Goal: Use online tool/utility: Utilize a website feature to perform a specific function

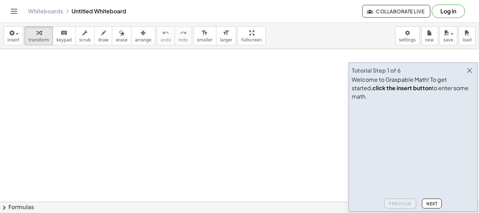
click at [471, 75] on icon "button" at bounding box center [469, 70] width 8 height 8
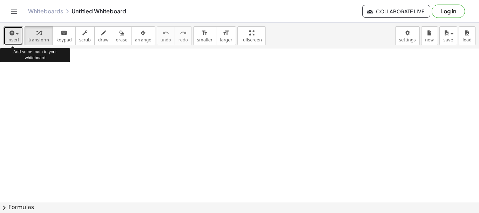
click at [11, 36] on icon "button" at bounding box center [11, 33] width 6 height 8
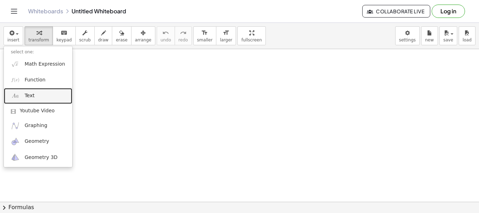
click at [36, 95] on link "Text" at bounding box center [38, 96] width 68 height 16
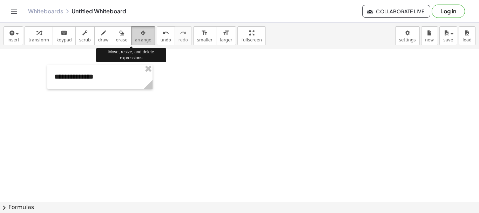
click at [138, 36] on button "arrange" at bounding box center [143, 35] width 24 height 19
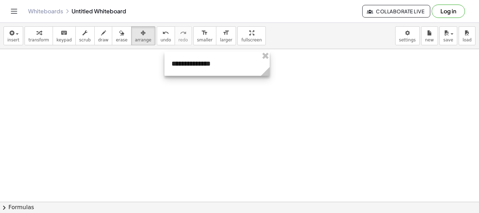
drag, startPoint x: 105, startPoint y: 74, endPoint x: 218, endPoint y: 61, distance: 112.9
click at [218, 61] on div at bounding box center [216, 64] width 105 height 24
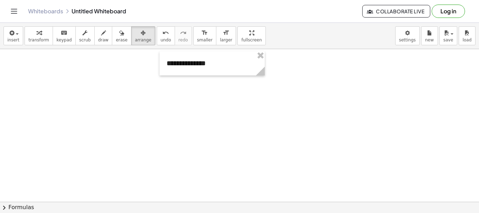
click at [20, 45] on button "insert" at bounding box center [14, 35] width 20 height 19
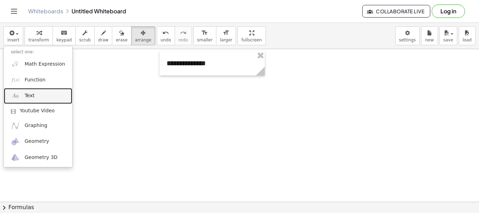
click at [24, 98] on link "Text" at bounding box center [38, 96] width 68 height 16
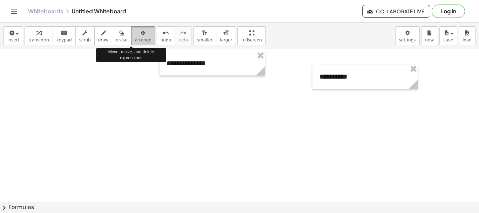
click at [141, 35] on icon "button" at bounding box center [143, 33] width 5 height 8
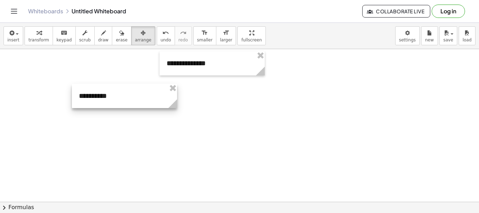
drag, startPoint x: 358, startPoint y: 76, endPoint x: 115, endPoint y: 96, distance: 243.6
click at [115, 96] on div at bounding box center [124, 96] width 105 height 24
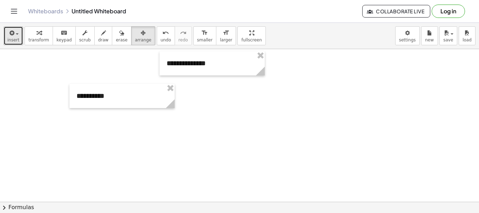
click at [14, 34] on span "button" at bounding box center [14, 33] width 1 height 5
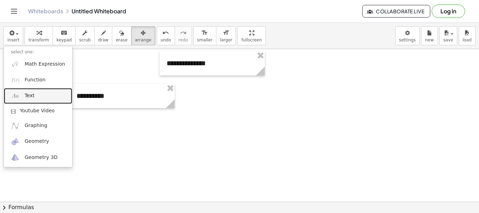
click at [22, 98] on link "Text" at bounding box center [38, 96] width 68 height 16
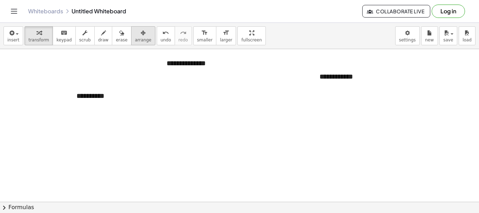
click at [135, 39] on span "arrange" at bounding box center [143, 40] width 16 height 5
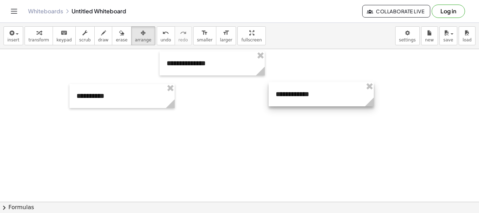
drag, startPoint x: 352, startPoint y: 77, endPoint x: 307, endPoint y: 95, distance: 47.8
click at [307, 95] on div at bounding box center [320, 94] width 105 height 24
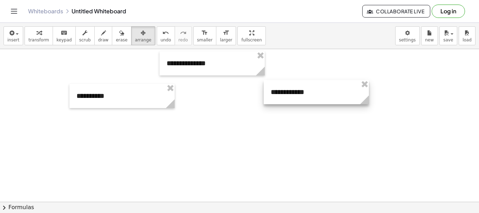
drag, startPoint x: 331, startPoint y: 94, endPoint x: 327, endPoint y: 92, distance: 4.7
click at [327, 92] on div at bounding box center [316, 92] width 105 height 24
click at [101, 37] on icon "button" at bounding box center [103, 33] width 5 height 8
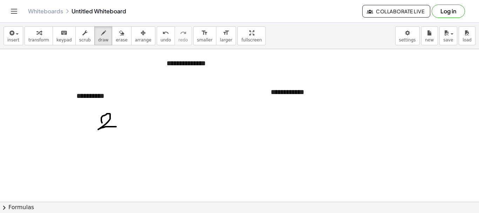
drag, startPoint x: 102, startPoint y: 123, endPoint x: 117, endPoint y: 127, distance: 15.6
drag, startPoint x: 81, startPoint y: 135, endPoint x: 125, endPoint y: 132, distance: 43.9
drag, startPoint x: 99, startPoint y: 148, endPoint x: 115, endPoint y: 160, distance: 20.0
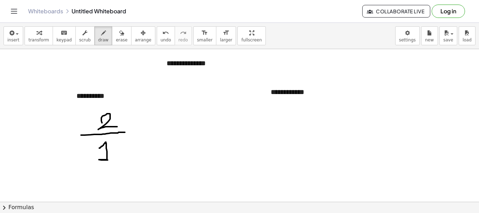
drag, startPoint x: 153, startPoint y: 128, endPoint x: 152, endPoint y: 133, distance: 5.1
drag, startPoint x: 160, startPoint y: 121, endPoint x: 171, endPoint y: 128, distance: 13.1
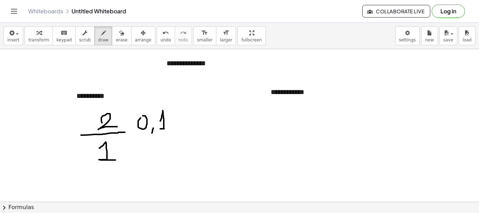
drag, startPoint x: 129, startPoint y: 127, endPoint x: 130, endPoint y: 135, distance: 7.7
drag, startPoint x: 176, startPoint y: 120, endPoint x: 183, endPoint y: 120, distance: 7.4
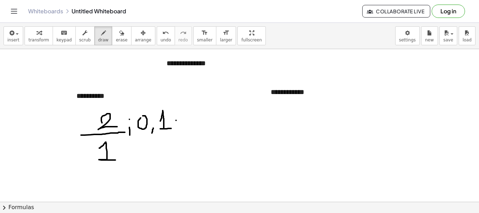
drag, startPoint x: 175, startPoint y: 126, endPoint x: 180, endPoint y: 125, distance: 4.9
drag, startPoint x: 195, startPoint y: 120, endPoint x: 207, endPoint y: 123, distance: 12.8
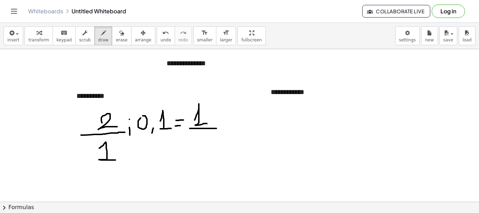
drag, startPoint x: 190, startPoint y: 128, endPoint x: 218, endPoint y: 128, distance: 28.7
drag, startPoint x: 190, startPoint y: 144, endPoint x: 194, endPoint y: 151, distance: 8.2
drag, startPoint x: 201, startPoint y: 141, endPoint x: 200, endPoint y: 146, distance: 5.7
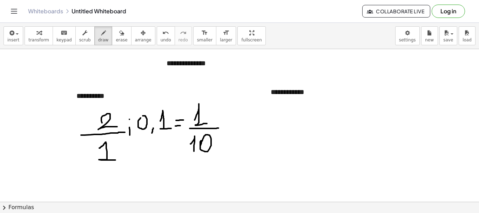
drag, startPoint x: 279, startPoint y: 117, endPoint x: 287, endPoint y: 103, distance: 16.0
drag, startPoint x: 281, startPoint y: 101, endPoint x: 301, endPoint y: 115, distance: 24.0
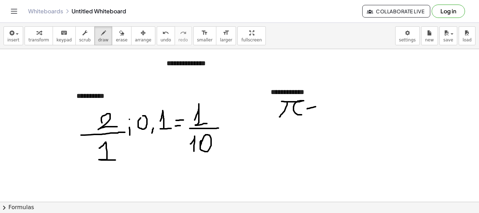
drag, startPoint x: 307, startPoint y: 109, endPoint x: 317, endPoint y: 107, distance: 10.0
drag, startPoint x: 309, startPoint y: 112, endPoint x: 317, endPoint y: 112, distance: 8.4
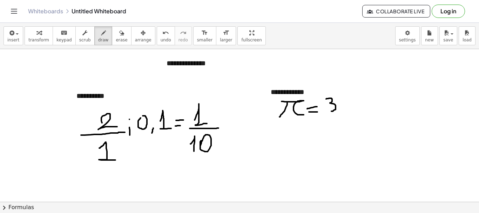
drag, startPoint x: 326, startPoint y: 99, endPoint x: 328, endPoint y: 111, distance: 12.5
drag, startPoint x: 339, startPoint y: 110, endPoint x: 339, endPoint y: 119, distance: 9.1
drag, startPoint x: 345, startPoint y: 103, endPoint x: 347, endPoint y: 110, distance: 7.2
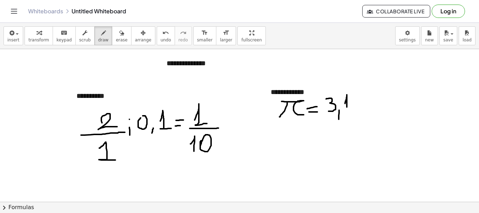
drag, startPoint x: 350, startPoint y: 96, endPoint x: 357, endPoint y: 109, distance: 15.4
drag, startPoint x: 361, startPoint y: 96, endPoint x: 363, endPoint y: 109, distance: 13.4
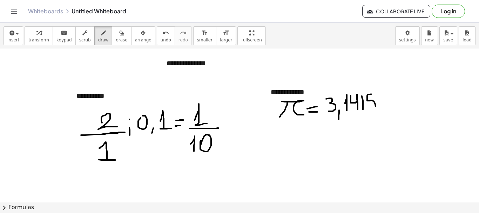
drag, startPoint x: 371, startPoint y: 94, endPoint x: 373, endPoint y: 112, distance: 18.3
drag, startPoint x: 381, startPoint y: 94, endPoint x: 376, endPoint y: 111, distance: 17.6
drag, startPoint x: 395, startPoint y: 96, endPoint x: 397, endPoint y: 110, distance: 13.9
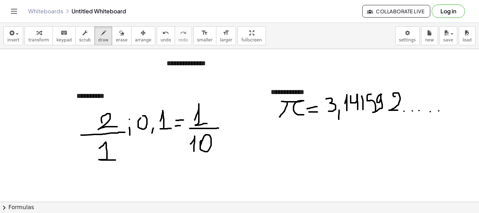
drag, startPoint x: 191, startPoint y: 100, endPoint x: 188, endPoint y: 93, distance: 8.0
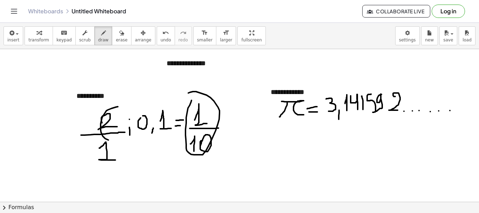
drag, startPoint x: 118, startPoint y: 107, endPoint x: 121, endPoint y: 131, distance: 24.3
drag, startPoint x: 287, startPoint y: 142, endPoint x: 316, endPoint y: 133, distance: 31.2
drag, startPoint x: 309, startPoint y: 144, endPoint x: 319, endPoint y: 150, distance: 11.7
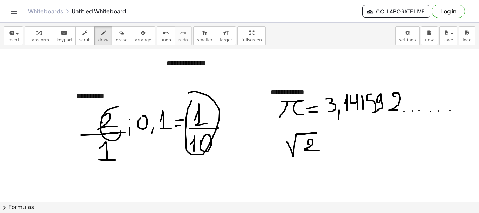
drag, startPoint x: 323, startPoint y: 135, endPoint x: 333, endPoint y: 135, distance: 9.1
drag, startPoint x: 325, startPoint y: 142, endPoint x: 329, endPoint y: 142, distance: 4.6
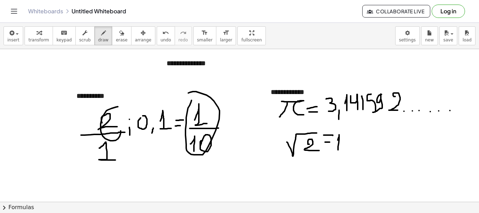
drag, startPoint x: 338, startPoint y: 140, endPoint x: 338, endPoint y: 151, distance: 11.2
drag, startPoint x: 345, startPoint y: 147, endPoint x: 344, endPoint y: 154, distance: 7.0
drag, startPoint x: 350, startPoint y: 133, endPoint x: 355, endPoint y: 148, distance: 15.6
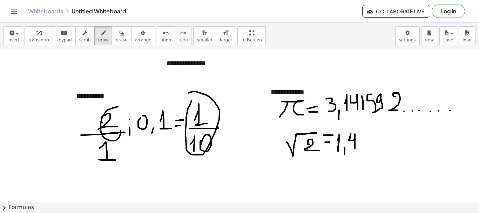
drag, startPoint x: 362, startPoint y: 135, endPoint x: 362, endPoint y: 148, distance: 13.0
drag, startPoint x: 369, startPoint y: 134, endPoint x: 377, endPoint y: 154, distance: 21.7
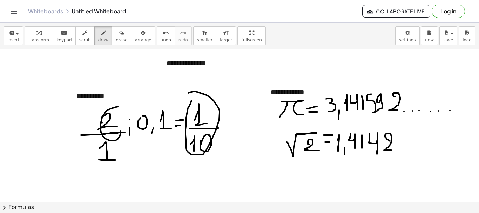
drag, startPoint x: 390, startPoint y: 141, endPoint x: 392, endPoint y: 150, distance: 9.4
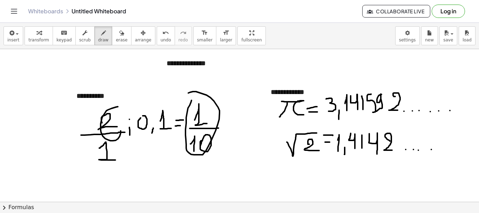
click at [98, 39] on span "draw" at bounding box center [103, 40] width 11 height 5
drag, startPoint x: 238, startPoint y: 55, endPoint x: 237, endPoint y: 66, distance: 11.2
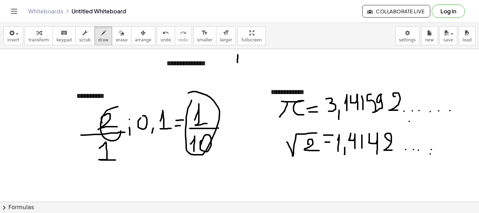
drag, startPoint x: 238, startPoint y: 54, endPoint x: 248, endPoint y: 65, distance: 15.1
drag, startPoint x: 235, startPoint y: 55, endPoint x: 235, endPoint y: 67, distance: 12.3
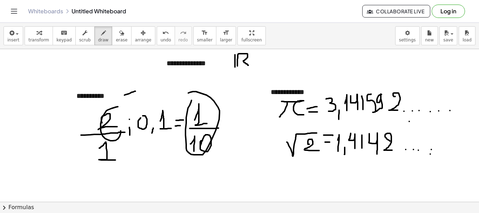
drag, startPoint x: 124, startPoint y: 95, endPoint x: 136, endPoint y: 91, distance: 11.9
drag, startPoint x: 133, startPoint y: 86, endPoint x: 138, endPoint y: 93, distance: 9.0
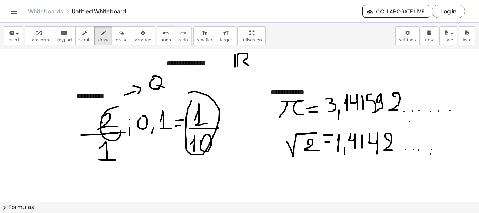
drag, startPoint x: 157, startPoint y: 85, endPoint x: 166, endPoint y: 89, distance: 10.4
drag, startPoint x: 321, startPoint y: 88, endPoint x: 329, endPoint y: 78, distance: 13.2
drag, startPoint x: 326, startPoint y: 76, endPoint x: 332, endPoint y: 79, distance: 6.6
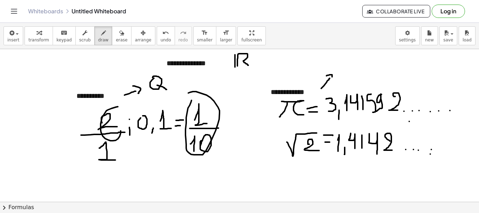
drag, startPoint x: 345, startPoint y: 68, endPoint x: 353, endPoint y: 73, distance: 9.1
drag, startPoint x: 348, startPoint y: 53, endPoint x: 350, endPoint y: 56, distance: 4.2
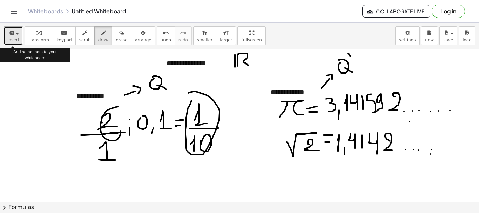
click at [15, 36] on div "button" at bounding box center [13, 32] width 12 height 8
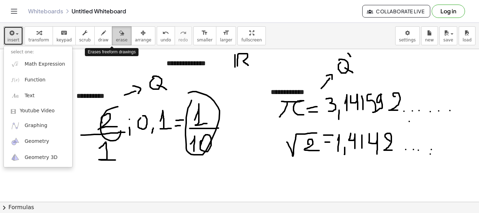
click at [116, 38] on span "erase" at bounding box center [122, 40] width 12 height 5
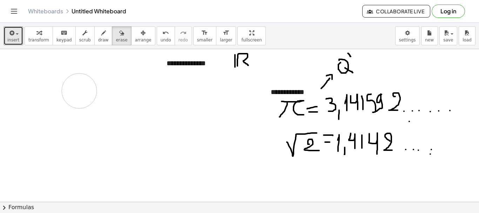
drag, startPoint x: 122, startPoint y: 176, endPoint x: 45, endPoint y: 103, distance: 106.1
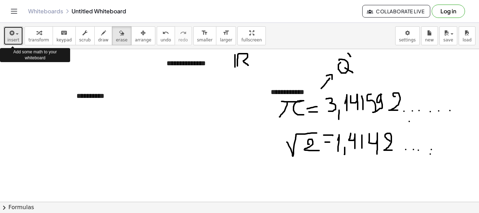
click at [13, 36] on icon "button" at bounding box center [11, 33] width 6 height 8
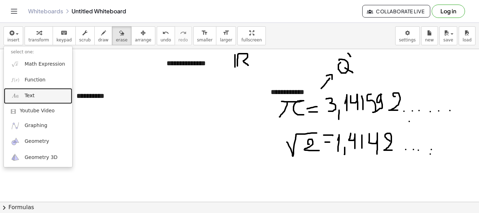
click at [24, 95] on link "Text" at bounding box center [38, 96] width 68 height 16
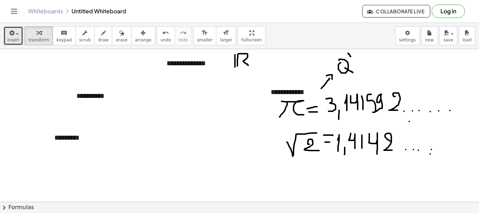
click at [16, 39] on span "insert" at bounding box center [13, 40] width 12 height 5
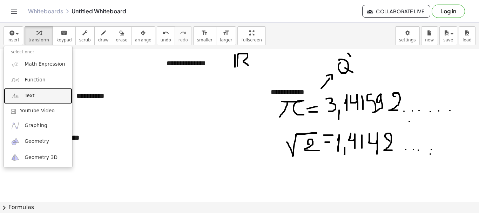
click at [33, 93] on link "Text" at bounding box center [38, 96] width 68 height 16
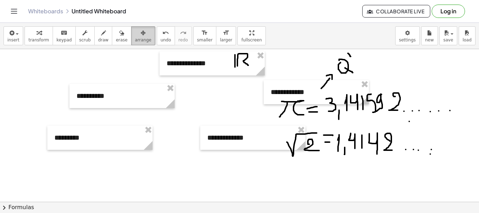
click at [135, 42] on span "arrange" at bounding box center [143, 40] width 16 height 5
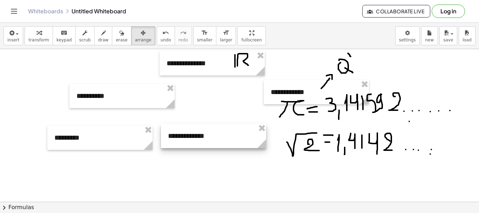
drag, startPoint x: 251, startPoint y: 142, endPoint x: 212, endPoint y: 140, distance: 38.9
click at [212, 140] on div at bounding box center [213, 136] width 105 height 24
click at [11, 39] on span "insert" at bounding box center [13, 40] width 12 height 5
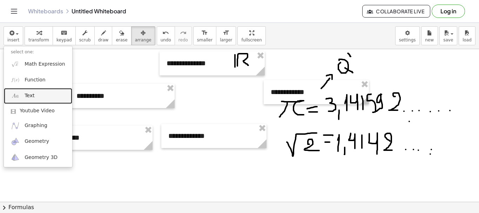
click at [26, 94] on span "Text" at bounding box center [30, 95] width 10 height 7
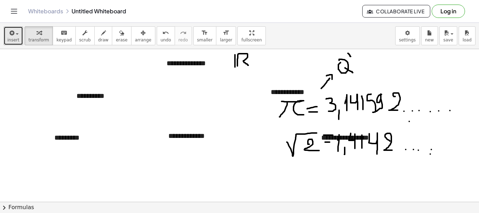
click at [12, 41] on span "insert" at bounding box center [13, 40] width 12 height 5
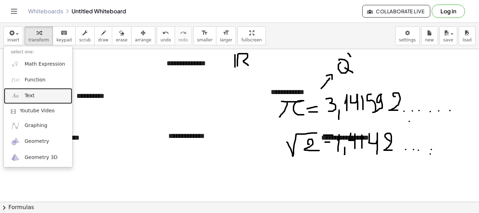
click at [28, 97] on span "Text" at bounding box center [30, 95] width 10 height 7
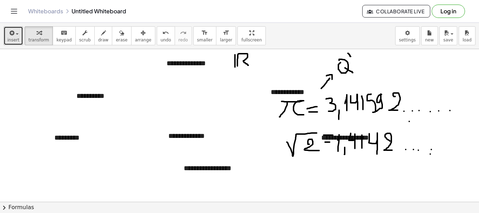
click at [14, 39] on span "insert" at bounding box center [13, 40] width 12 height 5
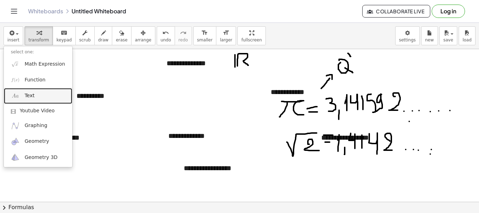
click at [34, 97] on link "Text" at bounding box center [38, 96] width 68 height 16
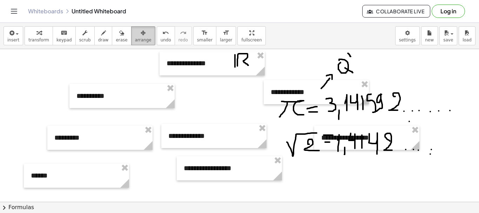
click at [137, 36] on div "button" at bounding box center [143, 32] width 16 height 8
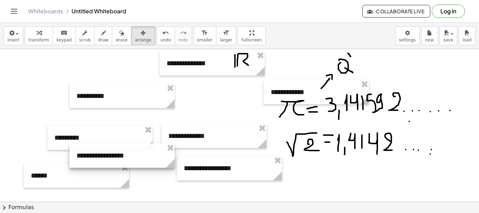
drag, startPoint x: 349, startPoint y: 140, endPoint x: 104, endPoint y: 158, distance: 245.6
click at [104, 158] on div at bounding box center [121, 155] width 105 height 24
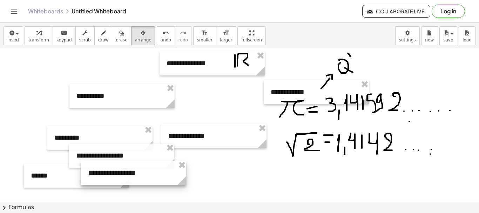
drag, startPoint x: 209, startPoint y: 174, endPoint x: 113, endPoint y: 178, distance: 95.8
click at [113, 178] on div at bounding box center [133, 173] width 105 height 24
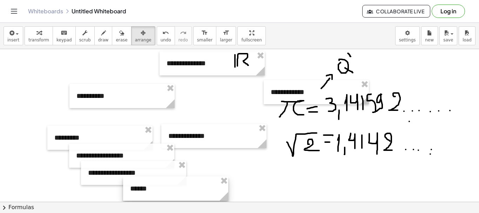
drag, startPoint x: 66, startPoint y: 186, endPoint x: 164, endPoint y: 199, distance: 99.3
click at [164, 199] on div at bounding box center [175, 188] width 105 height 24
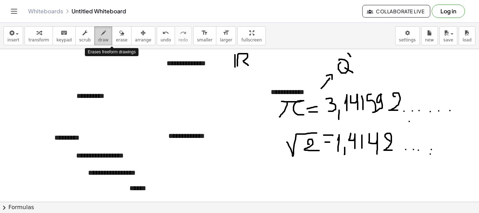
click at [101, 37] on icon "button" at bounding box center [103, 33] width 5 height 8
drag, startPoint x: 154, startPoint y: 147, endPoint x: 154, endPoint y: 156, distance: 9.5
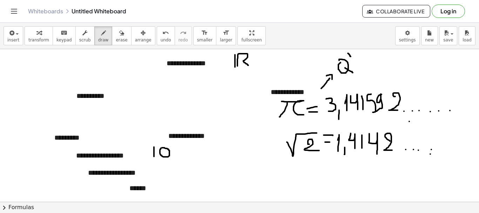
drag, startPoint x: 135, startPoint y: 85, endPoint x: 148, endPoint y: 95, distance: 16.1
drag, startPoint x: 166, startPoint y: 170, endPoint x: 176, endPoint y: 170, distance: 10.2
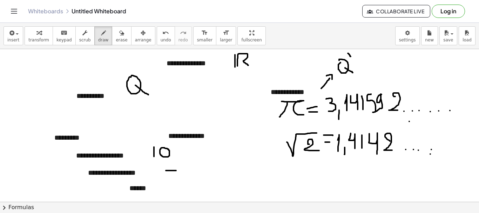
drag, startPoint x: 187, startPoint y: 162, endPoint x: 182, endPoint y: 175, distance: 14.0
drag, startPoint x: 100, startPoint y: 125, endPoint x: 99, endPoint y: 135, distance: 9.5
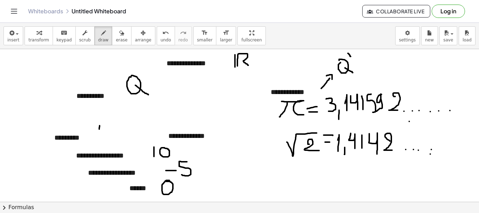
drag, startPoint x: 100, startPoint y: 125, endPoint x: 109, endPoint y: 119, distance: 11.7
drag, startPoint x: 231, startPoint y: 117, endPoint x: 234, endPoint y: 125, distance: 9.1
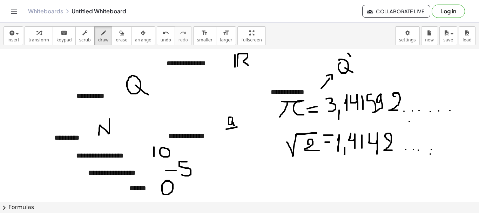
drag, startPoint x: 226, startPoint y: 129, endPoint x: 239, endPoint y: 127, distance: 13.1
drag, startPoint x: 233, startPoint y: 129, endPoint x: 228, endPoint y: 143, distance: 15.8
drag, startPoint x: 49, startPoint y: 155, endPoint x: 58, endPoint y: 165, distance: 14.1
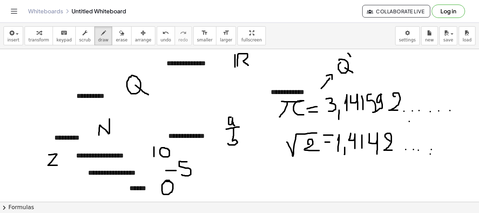
drag, startPoint x: 51, startPoint y: 159, endPoint x: 55, endPoint y: 159, distance: 3.9
drag, startPoint x: 62, startPoint y: 147, endPoint x: 61, endPoint y: 152, distance: 5.6
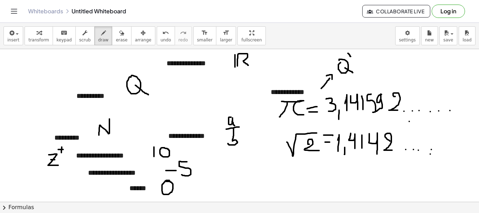
drag, startPoint x: 58, startPoint y: 149, endPoint x: 64, endPoint y: 149, distance: 6.3
drag, startPoint x: 45, startPoint y: 172, endPoint x: 53, endPoint y: 183, distance: 13.5
drag, startPoint x: 48, startPoint y: 179, endPoint x: 52, endPoint y: 179, distance: 3.9
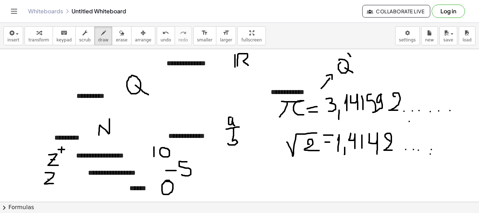
drag, startPoint x: 60, startPoint y: 172, endPoint x: 72, endPoint y: 170, distance: 12.0
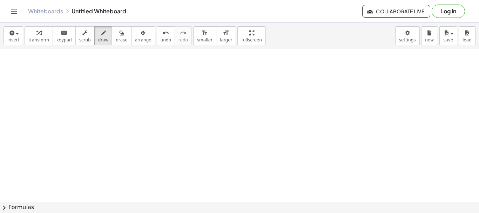
scroll to position [157, 0]
drag, startPoint x: 132, startPoint y: 59, endPoint x: 130, endPoint y: 75, distance: 15.9
click at [130, 75] on div at bounding box center [239, 67] width 479 height 350
drag, startPoint x: 150, startPoint y: 59, endPoint x: 150, endPoint y: 72, distance: 13.7
click at [150, 72] on div at bounding box center [239, 67] width 479 height 350
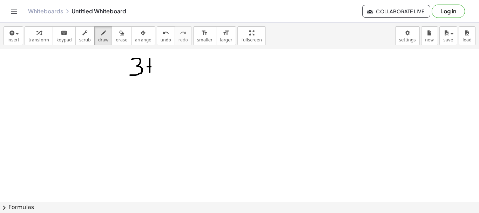
drag, startPoint x: 147, startPoint y: 67, endPoint x: 155, endPoint y: 67, distance: 7.4
click at [155, 67] on div at bounding box center [239, 67] width 479 height 350
drag, startPoint x: 165, startPoint y: 59, endPoint x: 166, endPoint y: 73, distance: 14.4
click at [166, 73] on div at bounding box center [239, 67] width 479 height 350
drag, startPoint x: 182, startPoint y: 60, endPoint x: 175, endPoint y: 73, distance: 15.0
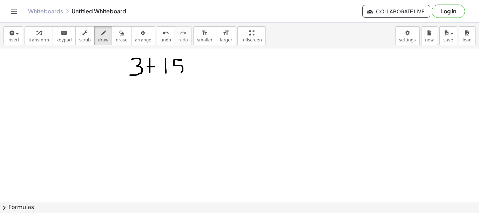
click at [175, 73] on div at bounding box center [239, 67] width 479 height 350
drag, startPoint x: 190, startPoint y: 64, endPoint x: 199, endPoint y: 63, distance: 8.8
click at [199, 63] on div at bounding box center [239, 67] width 479 height 350
drag, startPoint x: 192, startPoint y: 67, endPoint x: 201, endPoint y: 67, distance: 9.1
click at [201, 67] on div at bounding box center [239, 67] width 479 height 350
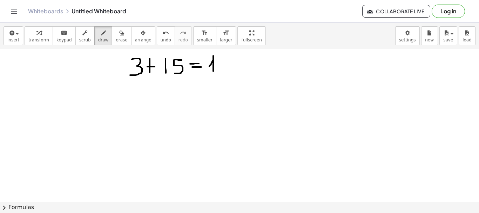
drag, startPoint x: 209, startPoint y: 66, endPoint x: 213, endPoint y: 71, distance: 6.2
click at [213, 71] on div at bounding box center [239, 67] width 479 height 350
click at [225, 53] on div at bounding box center [239, 67] width 479 height 350
drag, startPoint x: 225, startPoint y: 63, endPoint x: 221, endPoint y: 61, distance: 4.7
click at [221, 61] on div at bounding box center [239, 67] width 479 height 350
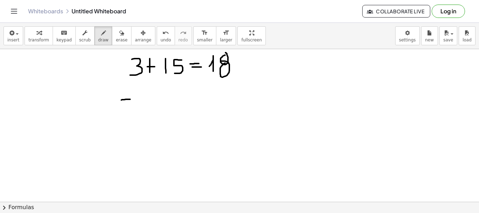
drag, startPoint x: 121, startPoint y: 100, endPoint x: 131, endPoint y: 99, distance: 9.5
click at [131, 99] on div at bounding box center [239, 67] width 479 height 350
drag, startPoint x: 146, startPoint y: 90, endPoint x: 139, endPoint y: 107, distance: 18.4
click at [139, 107] on div at bounding box center [239, 67] width 479 height 350
drag, startPoint x: 157, startPoint y: 88, endPoint x: 155, endPoint y: 104, distance: 15.7
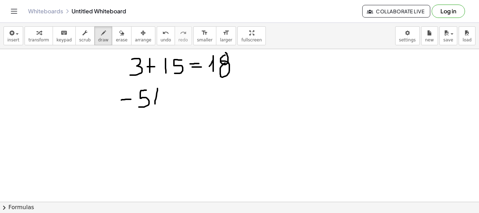
click at [155, 104] on div at bounding box center [239, 67] width 479 height 350
drag, startPoint x: 152, startPoint y: 96, endPoint x: 162, endPoint y: 96, distance: 9.5
click at [162, 96] on div at bounding box center [239, 67] width 479 height 350
drag, startPoint x: 176, startPoint y: 88, endPoint x: 175, endPoint y: 104, distance: 15.8
click at [175, 104] on div at bounding box center [239, 67] width 479 height 350
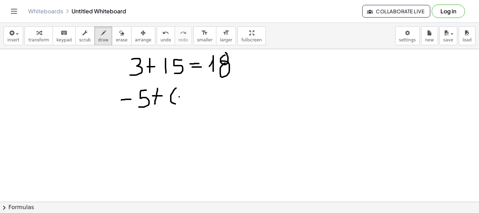
drag, startPoint x: 179, startPoint y: 97, endPoint x: 185, endPoint y: 97, distance: 6.0
click at [185, 97] on div at bounding box center [239, 67] width 479 height 350
drag, startPoint x: 193, startPoint y: 89, endPoint x: 190, endPoint y: 106, distance: 17.2
click at [190, 106] on div at bounding box center [239, 67] width 479 height 350
drag, startPoint x: 205, startPoint y: 86, endPoint x: 206, endPoint y: 105, distance: 19.7
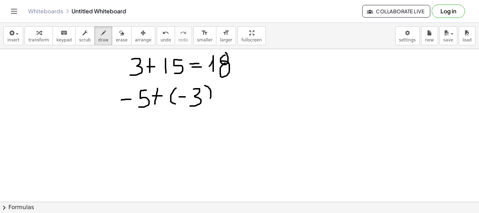
click at [206, 105] on div at bounding box center [239, 67] width 479 height 350
drag, startPoint x: 219, startPoint y: 94, endPoint x: 227, endPoint y: 93, distance: 8.4
click at [227, 93] on div at bounding box center [239, 67] width 479 height 350
drag, startPoint x: 219, startPoint y: 97, endPoint x: 228, endPoint y: 96, distance: 8.9
click at [228, 96] on div at bounding box center [239, 67] width 479 height 350
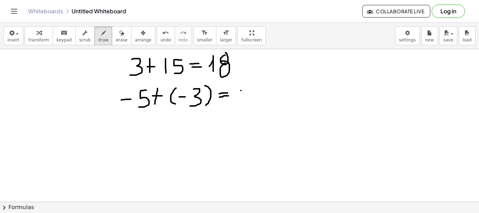
drag, startPoint x: 241, startPoint y: 90, endPoint x: 247, endPoint y: 90, distance: 6.0
click at [247, 90] on div at bounding box center [239, 67] width 479 height 350
drag, startPoint x: 253, startPoint y: 82, endPoint x: 257, endPoint y: 79, distance: 4.6
click at [257, 79] on div at bounding box center [239, 67] width 479 height 350
click at [256, 86] on div at bounding box center [239, 67] width 479 height 350
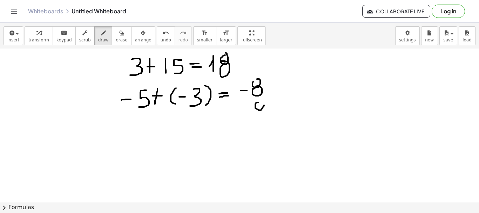
click at [259, 99] on div at bounding box center [239, 67] width 479 height 350
click at [259, 110] on div at bounding box center [239, 67] width 479 height 350
drag, startPoint x: 207, startPoint y: 73, endPoint x: 216, endPoint y: 74, distance: 8.4
click at [216, 74] on div at bounding box center [239, 67] width 479 height 350
click at [119, 34] on icon "button" at bounding box center [121, 33] width 5 height 8
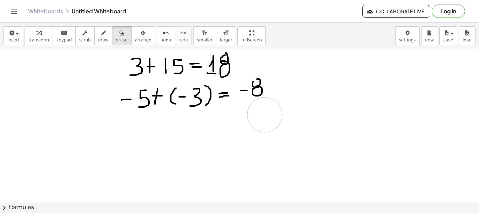
drag, startPoint x: 266, startPoint y: 153, endPoint x: 265, endPoint y: 114, distance: 39.3
click at [265, 114] on div at bounding box center [239, 67] width 479 height 350
click at [98, 38] on span "draw" at bounding box center [103, 40] width 11 height 5
drag, startPoint x: 136, startPoint y: 133, endPoint x: 141, endPoint y: 138, distance: 6.7
click at [141, 138] on div at bounding box center [239, 67] width 479 height 350
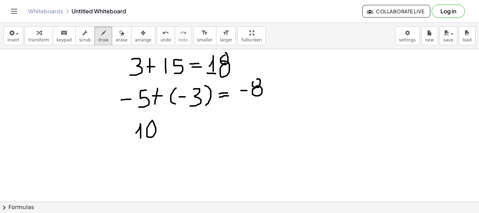
click at [152, 120] on div at bounding box center [239, 67] width 479 height 350
drag, startPoint x: 163, startPoint y: 128, endPoint x: 174, endPoint y: 128, distance: 10.5
click at [174, 128] on div at bounding box center [239, 67] width 479 height 350
drag, startPoint x: 193, startPoint y: 119, endPoint x: 183, endPoint y: 134, distance: 17.5
click at [183, 134] on div at bounding box center [239, 67] width 479 height 350
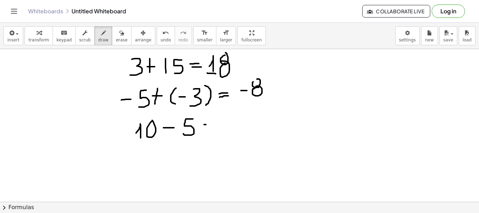
drag, startPoint x: 204, startPoint y: 124, endPoint x: 216, endPoint y: 124, distance: 11.6
click at [216, 124] on div at bounding box center [239, 67] width 479 height 350
drag, startPoint x: 202, startPoint y: 132, endPoint x: 217, endPoint y: 131, distance: 15.1
click at [217, 131] on div at bounding box center [239, 67] width 479 height 350
drag, startPoint x: 243, startPoint y: 117, endPoint x: 232, endPoint y: 134, distance: 19.8
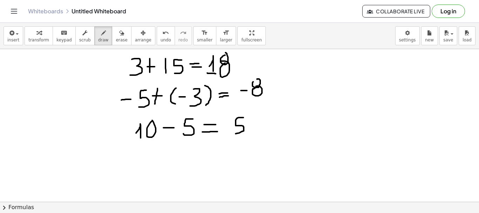
click at [232, 134] on div at bounding box center [239, 67] width 479 height 350
drag, startPoint x: 125, startPoint y: 152, endPoint x: 133, endPoint y: 152, distance: 8.4
click at [133, 152] on div at bounding box center [239, 67] width 479 height 350
drag, startPoint x: 148, startPoint y: 151, endPoint x: 156, endPoint y: 155, distance: 8.9
click at [156, 155] on div at bounding box center [239, 67] width 479 height 350
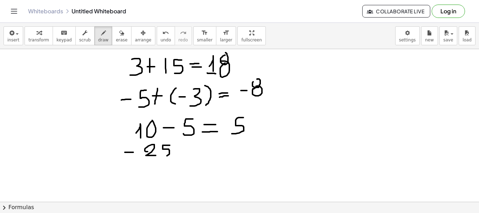
drag, startPoint x: 170, startPoint y: 145, endPoint x: 162, endPoint y: 156, distance: 13.1
click at [162, 156] on div at bounding box center [239, 67] width 479 height 350
drag, startPoint x: 181, startPoint y: 143, endPoint x: 180, endPoint y: 158, distance: 15.5
click at [180, 158] on div at bounding box center [239, 67] width 479 height 350
drag, startPoint x: 177, startPoint y: 151, endPoint x: 187, endPoint y: 151, distance: 10.2
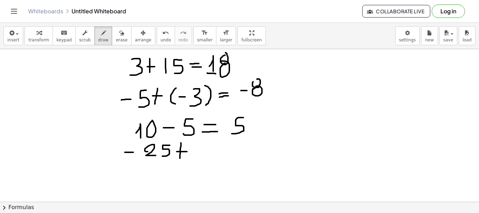
click at [187, 151] on div at bounding box center [239, 67] width 479 height 350
drag, startPoint x: 199, startPoint y: 145, endPoint x: 192, endPoint y: 157, distance: 14.1
click at [192, 157] on div at bounding box center [239, 67] width 479 height 350
drag, startPoint x: 212, startPoint y: 149, endPoint x: 221, endPoint y: 149, distance: 9.8
click at [221, 149] on div at bounding box center [239, 67] width 479 height 350
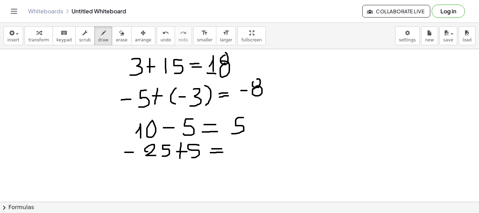
drag, startPoint x: 210, startPoint y: 152, endPoint x: 224, endPoint y: 152, distance: 13.3
click at [224, 152] on div at bounding box center [239, 67] width 479 height 350
drag, startPoint x: 243, startPoint y: 148, endPoint x: 252, endPoint y: 154, distance: 10.7
click at [252, 154] on div at bounding box center [239, 67] width 479 height 350
click at [257, 146] on div at bounding box center [239, 67] width 479 height 350
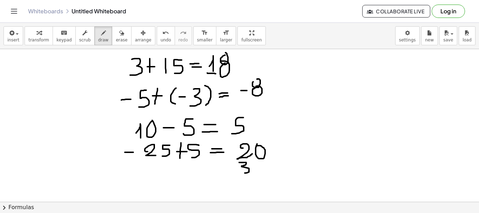
drag, startPoint x: 239, startPoint y: 162, endPoint x: 241, endPoint y: 173, distance: 10.7
click at [241, 173] on div at bounding box center [239, 67] width 479 height 350
click at [255, 163] on div at bounding box center [239, 67] width 479 height 350
drag, startPoint x: 227, startPoint y: 121, endPoint x: 227, endPoint y: 130, distance: 8.8
click at [227, 130] on div at bounding box center [239, 67] width 479 height 350
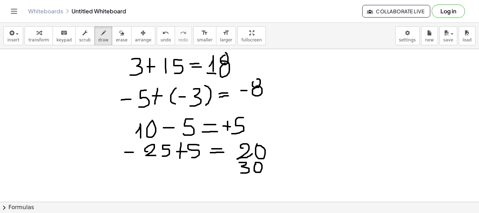
drag, startPoint x: 223, startPoint y: 126, endPoint x: 232, endPoint y: 127, distance: 8.8
click at [232, 127] on div at bounding box center [239, 67] width 479 height 350
click at [124, 149] on div at bounding box center [239, 67] width 479 height 350
drag, startPoint x: 230, startPoint y: 152, endPoint x: 237, endPoint y: 152, distance: 7.4
click at [237, 152] on div at bounding box center [239, 67] width 479 height 350
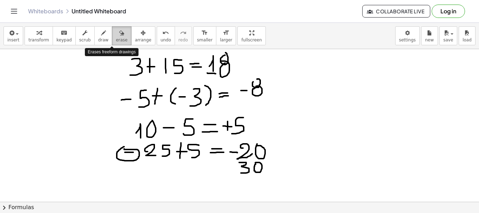
click at [116, 35] on div "button" at bounding box center [122, 32] width 12 height 8
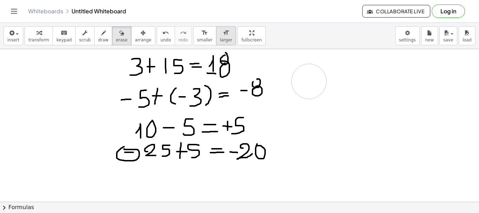
drag, startPoint x: 326, startPoint y: 161, endPoint x: 201, endPoint y: 36, distance: 176.2
click at [201, 36] on div "**********" at bounding box center [239, 118] width 479 height 190
click at [116, 34] on div "button" at bounding box center [122, 32] width 12 height 8
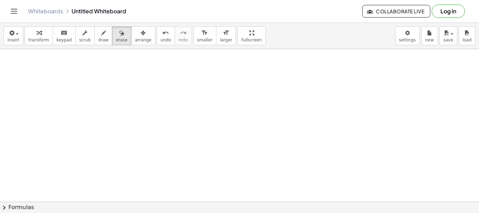
scroll to position [273, 0]
drag, startPoint x: 119, startPoint y: 62, endPoint x: 111, endPoint y: 77, distance: 16.6
click at [111, 77] on div at bounding box center [239, 4] width 479 height 457
click at [98, 38] on span "draw" at bounding box center [103, 40] width 11 height 5
drag, startPoint x: 104, startPoint y: 56, endPoint x: 101, endPoint y: 76, distance: 20.2
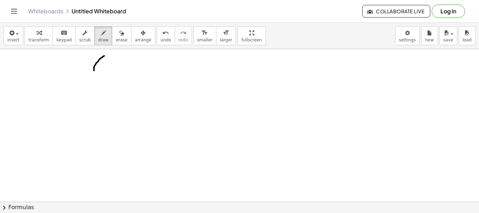
click at [101, 76] on div at bounding box center [239, 4] width 479 height 457
drag, startPoint x: 104, startPoint y: 69, endPoint x: 114, endPoint y: 68, distance: 9.8
click at [114, 68] on div at bounding box center [239, 4] width 479 height 457
drag, startPoint x: 120, startPoint y: 62, endPoint x: 119, endPoint y: 74, distance: 12.3
click at [119, 74] on div at bounding box center [239, 4] width 479 height 457
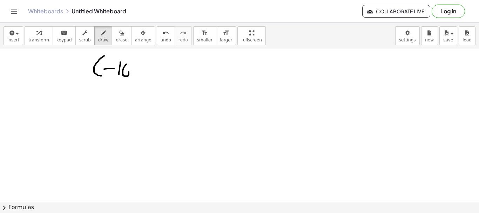
click at [126, 65] on div at bounding box center [239, 4] width 479 height 457
drag, startPoint x: 136, startPoint y: 64, endPoint x: 136, endPoint y: 77, distance: 13.0
click at [136, 77] on div at bounding box center [239, 4] width 479 height 457
drag, startPoint x: 135, startPoint y: 72, endPoint x: 140, endPoint y: 72, distance: 4.9
click at [140, 72] on div at bounding box center [239, 4] width 479 height 457
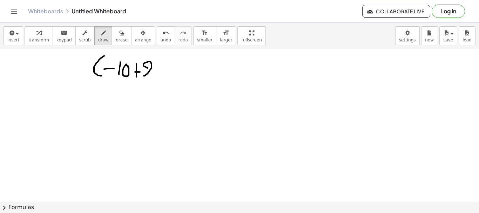
drag, startPoint x: 148, startPoint y: 68, endPoint x: 152, endPoint y: 76, distance: 9.3
click at [152, 76] on div at bounding box center [239, 4] width 479 height 457
drag, startPoint x: 156, startPoint y: 58, endPoint x: 156, endPoint y: 81, distance: 23.1
click at [156, 81] on div at bounding box center [239, 4] width 479 height 457
drag, startPoint x: 164, startPoint y: 75, endPoint x: 171, endPoint y: 74, distance: 7.7
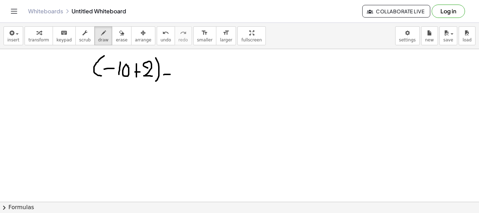
click at [171, 74] on div at bounding box center [239, 4] width 479 height 457
drag, startPoint x: 178, startPoint y: 65, endPoint x: 178, endPoint y: 61, distance: 3.5
click at [178, 61] on div at bounding box center [239, 4] width 479 height 457
click at [183, 69] on div at bounding box center [239, 4] width 479 height 457
drag, startPoint x: 196, startPoint y: 61, endPoint x: 196, endPoint y: 74, distance: 13.0
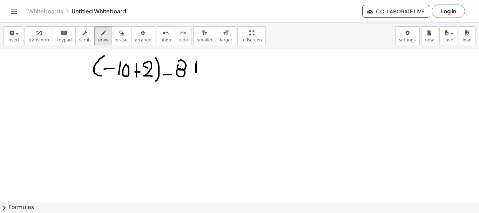
click at [196, 74] on div at bounding box center [239, 4] width 479 height 457
drag, startPoint x: 192, startPoint y: 70, endPoint x: 199, endPoint y: 70, distance: 7.0
click at [199, 70] on div at bounding box center [239, 4] width 479 height 457
drag, startPoint x: 207, startPoint y: 67, endPoint x: 218, endPoint y: 74, distance: 12.3
click at [218, 74] on div at bounding box center [239, 4] width 479 height 457
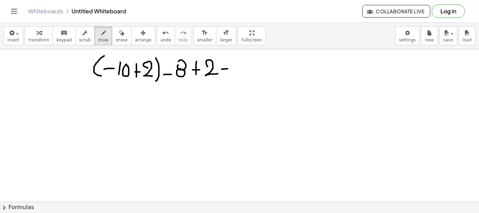
drag, startPoint x: 221, startPoint y: 69, endPoint x: 232, endPoint y: 69, distance: 10.2
click at [232, 69] on div at bounding box center [239, 4] width 479 height 457
drag, startPoint x: 254, startPoint y: 55, endPoint x: 249, endPoint y: 72, distance: 17.8
click at [249, 72] on div at bounding box center [239, 4] width 479 height 457
drag, startPoint x: 246, startPoint y: 64, endPoint x: 253, endPoint y: 64, distance: 7.7
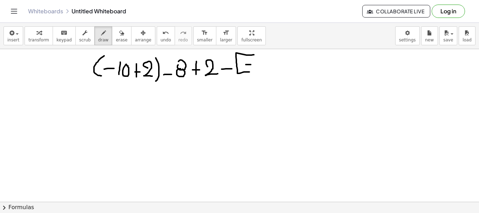
click at [253, 64] on div at bounding box center [239, 4] width 479 height 457
drag, startPoint x: 260, startPoint y: 61, endPoint x: 259, endPoint y: 74, distance: 13.7
click at [259, 74] on div at bounding box center [239, 4] width 479 height 457
click at [267, 63] on div at bounding box center [239, 4] width 479 height 457
drag, startPoint x: 280, startPoint y: 62, endPoint x: 280, endPoint y: 73, distance: 10.9
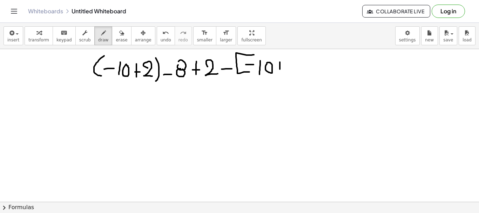
click at [280, 73] on div at bounding box center [239, 4] width 479 height 457
drag, startPoint x: 277, startPoint y: 67, endPoint x: 284, endPoint y: 67, distance: 7.4
click at [284, 67] on div at bounding box center [239, 4] width 479 height 457
drag, startPoint x: 298, startPoint y: 57, endPoint x: 298, endPoint y: 76, distance: 19.6
click at [298, 76] on div at bounding box center [239, 4] width 479 height 457
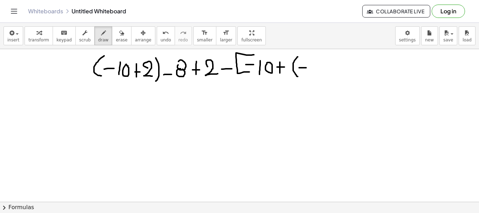
drag, startPoint x: 299, startPoint y: 68, endPoint x: 306, endPoint y: 68, distance: 7.4
click at [306, 68] on div at bounding box center [239, 4] width 479 height 457
drag, startPoint x: 309, startPoint y: 61, endPoint x: 315, endPoint y: 73, distance: 12.7
click at [315, 73] on div at bounding box center [239, 4] width 479 height 457
drag, startPoint x: 321, startPoint y: 68, endPoint x: 326, endPoint y: 68, distance: 4.9
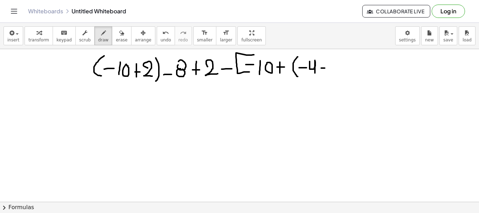
click at [326, 68] on div at bounding box center [239, 4] width 479 height 457
drag, startPoint x: 335, startPoint y: 61, endPoint x: 339, endPoint y: 69, distance: 8.5
click at [339, 69] on div at bounding box center [239, 4] width 479 height 457
drag, startPoint x: 343, startPoint y: 56, endPoint x: 347, endPoint y: 73, distance: 17.3
click at [347, 73] on div at bounding box center [239, 4] width 479 height 457
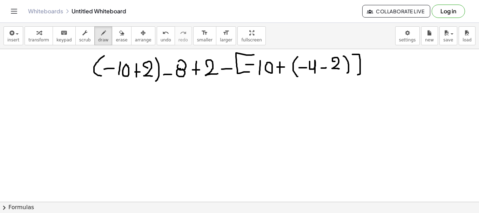
drag, startPoint x: 352, startPoint y: 54, endPoint x: 353, endPoint y: 75, distance: 20.7
click at [353, 75] on div at bounding box center [239, 4] width 479 height 457
drag, startPoint x: 368, startPoint y: 62, endPoint x: 368, endPoint y: 73, distance: 10.5
click at [368, 73] on div at bounding box center [239, 4] width 479 height 457
drag, startPoint x: 366, startPoint y: 68, endPoint x: 373, endPoint y: 68, distance: 6.3
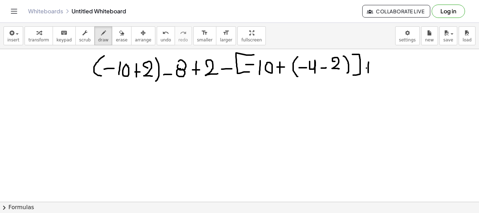
click at [373, 68] on div at bounding box center [239, 4] width 479 height 457
drag, startPoint x: 383, startPoint y: 57, endPoint x: 379, endPoint y: 72, distance: 15.1
click at [379, 72] on div at bounding box center [239, 4] width 479 height 457
drag, startPoint x: 388, startPoint y: 65, endPoint x: 392, endPoint y: 65, distance: 4.6
click at [392, 65] on div at bounding box center [239, 4] width 479 height 457
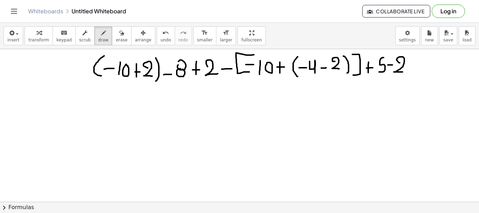
drag
click at [403, 72] on div at bounding box center [239, 4] width 479 height 457
drag, startPoint x: 102, startPoint y: 100, endPoint x: 113, endPoint y: 101, distance: 11.6
click at [113, 101] on div at bounding box center [239, 4] width 479 height 457
drag, startPoint x: 119, startPoint y: 94, endPoint x: 120, endPoint y: 111, distance: 16.8
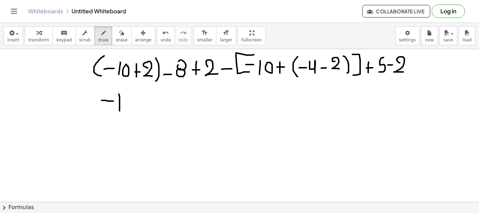
click at [120, 111] on div at bounding box center [239, 4] width 479 height 457
drag, startPoint x: 131, startPoint y: 98, endPoint x: 137, endPoint y: 106, distance: 10.3
click at [137, 106] on div at bounding box center [239, 4] width 479 height 457
click at [116, 39] on span "erase" at bounding box center [122, 40] width 12 height 5
drag, startPoint x: 133, startPoint y: 107, endPoint x: 117, endPoint y: 106, distance: 15.5
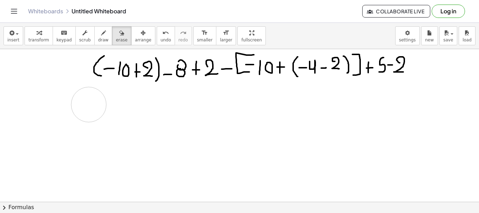
click at [117, 106] on div at bounding box center [239, 4] width 479 height 457
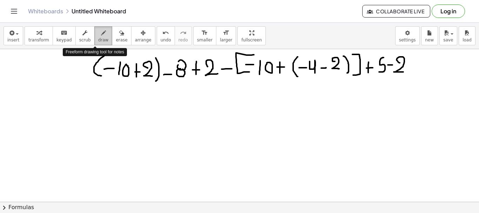
click at [101, 33] on icon "button" at bounding box center [103, 33] width 5 height 8
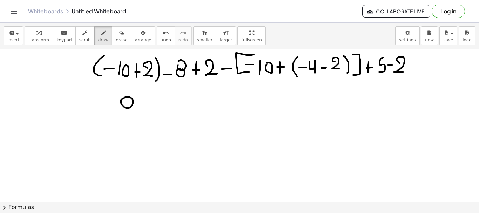
click at [123, 98] on div at bounding box center [239, 4] width 479 height 457
click at [125, 107] on div at bounding box center [239, 4] width 479 height 457
drag, startPoint x: 106, startPoint y: 102, endPoint x: 114, endPoint y: 104, distance: 8.3
click at [114, 104] on div at bounding box center [239, 4] width 479 height 457
drag, startPoint x: 139, startPoint y: 108, endPoint x: 151, endPoint y: 107, distance: 12.0
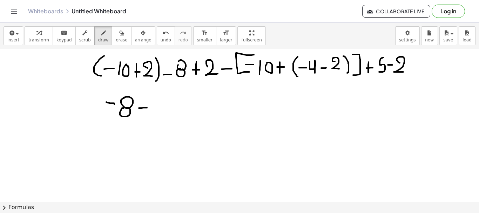
click at [151, 107] on div at bounding box center [239, 4] width 479 height 457
click at [155, 97] on div at bounding box center [239, 4] width 479 height 457
click at [160, 106] on div at bounding box center [239, 4] width 479 height 457
drag, startPoint x: 169, startPoint y: 98, endPoint x: 169, endPoint y: 115, distance: 16.5
click at [169, 115] on div at bounding box center [239, 4] width 479 height 457
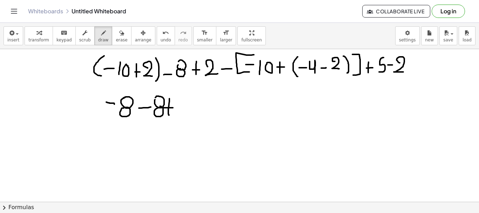
drag, startPoint x: 163, startPoint y: 108, endPoint x: 175, endPoint y: 108, distance: 11.2
click at [175, 108] on div at bounding box center [239, 4] width 479 height 457
drag, startPoint x: 184, startPoint y: 105, endPoint x: 192, endPoint y: 115, distance: 12.7
click at [192, 115] on div at bounding box center [239, 4] width 479 height 457
drag, startPoint x: 212, startPoint y: 94, endPoint x: 210, endPoint y: 118, distance: 24.2
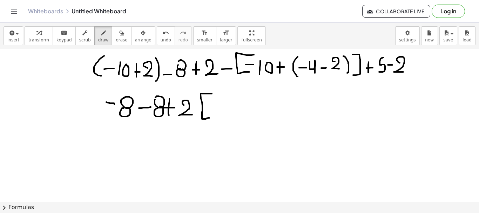
click at [210, 118] on div at bounding box center [239, 4] width 479 height 457
drag, startPoint x: 191, startPoint y: 109, endPoint x: 196, endPoint y: 109, distance: 4.9
click at [196, 109] on div at bounding box center [239, 4] width 479 height 457
drag, startPoint x: 206, startPoint y: 108, endPoint x: 214, endPoint y: 108, distance: 7.4
click at [214, 108] on div at bounding box center [239, 4] width 479 height 457
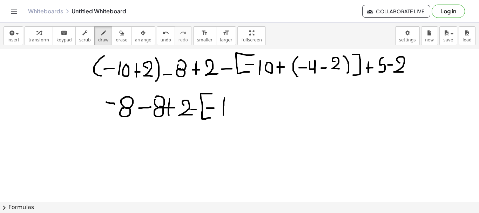
drag, startPoint x: 224, startPoint y: 98, endPoint x: 223, endPoint y: 116, distance: 17.9
click at [223, 116] on div at bounding box center [239, 4] width 479 height 457
drag, startPoint x: 232, startPoint y: 100, endPoint x: 229, endPoint y: 99, distance: 3.9
click at [229, 99] on div at bounding box center [239, 4] width 479 height 457
drag, startPoint x: 251, startPoint y: 98, endPoint x: 251, endPoint y: 113, distance: 14.0
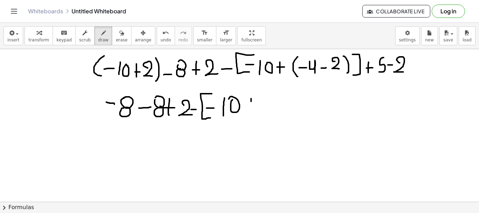
click at [251, 113] on div at bounding box center [239, 4] width 479 height 457
drag, startPoint x: 247, startPoint y: 107, endPoint x: 255, endPoint y: 108, distance: 7.4
click at [255, 108] on div at bounding box center [239, 4] width 479 height 457
drag, startPoint x: 292, startPoint y: 56, endPoint x: 347, endPoint y: 54, distance: 55.4
click at [347, 54] on div at bounding box center [239, 4] width 479 height 457
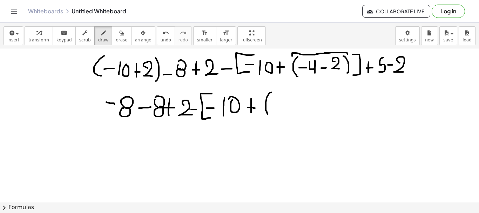
drag, startPoint x: 271, startPoint y: 92, endPoint x: 268, endPoint y: 115, distance: 22.6
click at [268, 115] on div at bounding box center [239, 4] width 479 height 457
drag, startPoint x: 274, startPoint y: 103, endPoint x: 280, endPoint y: 103, distance: 6.3
click at [280, 103] on div at bounding box center [239, 4] width 479 height 457
drag, startPoint x: 289, startPoint y: 96, endPoint x: 286, endPoint y: 105, distance: 9.6
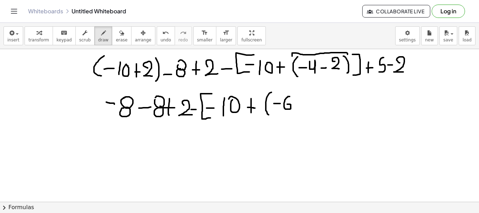
click at [286, 105] on div at bounding box center [239, 4] width 479 height 457
drag, startPoint x: 295, startPoint y: 89, endPoint x: 295, endPoint y: 113, distance: 23.1
click at [295, 113] on div at bounding box center [239, 4] width 479 height 457
drag, startPoint x: 299, startPoint y: 84, endPoint x: 298, endPoint y: 116, distance: 31.6
click at [298, 116] on div at bounding box center [239, 4] width 479 height 457
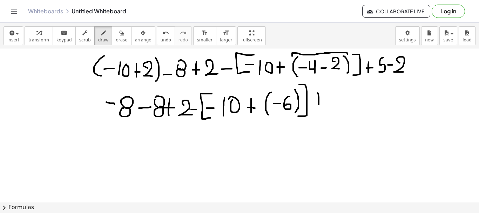
drag, startPoint x: 318, startPoint y: 93, endPoint x: 319, endPoint y: 109, distance: 15.8
click at [319, 109] on div at bounding box center [239, 4] width 479 height 457
drag, startPoint x: 314, startPoint y: 100, endPoint x: 324, endPoint y: 100, distance: 9.8
click at [324, 100] on div at bounding box center [239, 4] width 479 height 457
drag, startPoint x: 336, startPoint y: 93, endPoint x: 332, endPoint y: 109, distance: 16.8
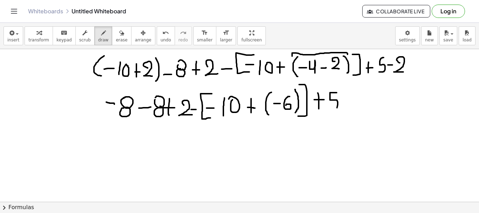
click at [332, 109] on div at bounding box center [239, 4] width 479 height 457
drag, startPoint x: 342, startPoint y: 101, endPoint x: 350, endPoint y: 101, distance: 7.4
click at [350, 101] on div at bounding box center [239, 4] width 479 height 457
drag, startPoint x: 357, startPoint y: 101, endPoint x: 365, endPoint y: 106, distance: 10.1
click at [365, 106] on div at bounding box center [239, 4] width 479 height 457
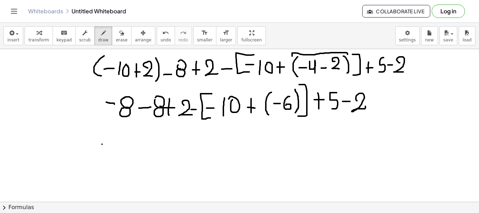
drag, startPoint x: 102, startPoint y: 144, endPoint x: 109, endPoint y: 144, distance: 7.0
click at [109, 144] on div at bounding box center [239, 4] width 479 height 457
click at [119, 137] on div at bounding box center [239, 4] width 479 height 457
drag, startPoint x: 122, startPoint y: 140, endPoint x: 126, endPoint y: 141, distance: 4.6
click at [126, 141] on div at bounding box center [239, 4] width 479 height 457
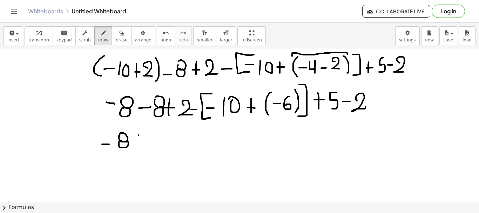
drag, startPoint x: 138, startPoint y: 135, endPoint x: 146, endPoint y: 134, distance: 8.1
click at [146, 134] on div at bounding box center [239, 4] width 479 height 457
click at [154, 130] on div at bounding box center [239, 4] width 479 height 457
drag, startPoint x: 157, startPoint y: 137, endPoint x: 162, endPoint y: 139, distance: 5.5
click at [162, 139] on div at bounding box center [239, 4] width 479 height 457
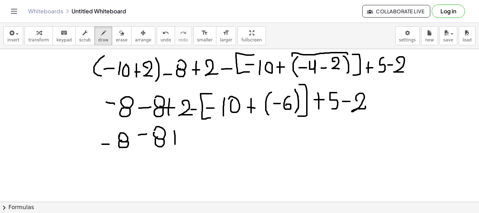
drag, startPoint x: 174, startPoint y: 131, endPoint x: 175, endPoint y: 145, distance: 14.4
click at [175, 145] on div at bounding box center [239, 4] width 479 height 457
drag, startPoint x: 172, startPoint y: 138, endPoint x: 176, endPoint y: 138, distance: 4.2
click at [176, 138] on div at bounding box center [239, 4] width 479 height 457
drag, startPoint x: 186, startPoint y: 138, endPoint x: 192, endPoint y: 143, distance: 7.9
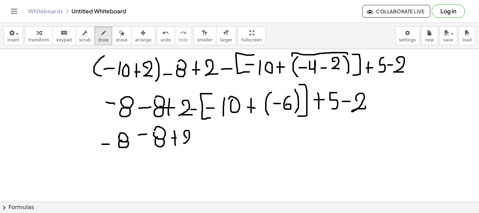
click at [192, 143] on div at bounding box center [239, 4] width 479 height 457
drag, startPoint x: 195, startPoint y: 136, endPoint x: 202, endPoint y: 135, distance: 7.4
click at [202, 135] on div at bounding box center [239, 4] width 479 height 457
drag, startPoint x: 218, startPoint y: 126, endPoint x: 222, endPoint y: 144, distance: 18.2
click at [222, 144] on div at bounding box center [239, 4] width 479 height 457
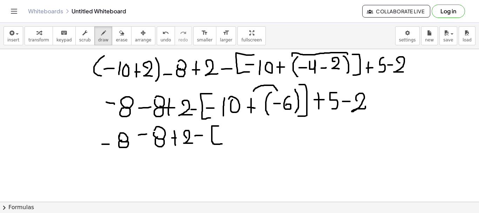
drag, startPoint x: 253, startPoint y: 91, endPoint x: 278, endPoint y: 91, distance: 24.2
click at [278, 91] on div at bounding box center [239, 4] width 479 height 457
drag, startPoint x: 223, startPoint y: 129, endPoint x: 229, endPoint y: 129, distance: 6.3
click at [229, 129] on div at bounding box center [239, 4] width 479 height 457
click at [238, 126] on div at bounding box center [239, 4] width 479 height 457
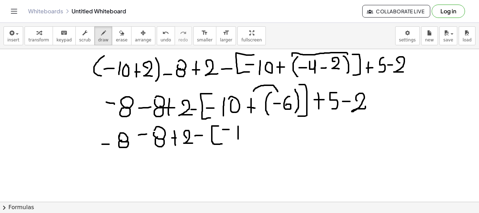
drag, startPoint x: 238, startPoint y: 126, endPoint x: 238, endPoint y: 139, distance: 13.0
click at [238, 139] on div at bounding box center [239, 4] width 479 height 457
click at [244, 127] on div at bounding box center [239, 4] width 479 height 457
drag, startPoint x: 40, startPoint y: 83, endPoint x: 40, endPoint y: 94, distance: 10.5
click at [40, 94] on div at bounding box center [239, 4] width 479 height 457
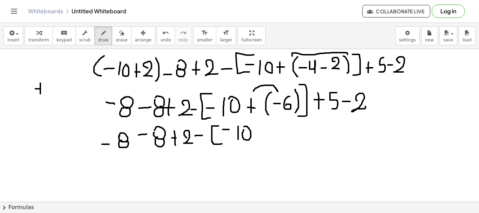
drag, startPoint x: 35, startPoint y: 89, endPoint x: 41, endPoint y: 89, distance: 6.0
click at [41, 89] on div at bounding box center [239, 4] width 479 height 457
drag, startPoint x: 47, startPoint y: 88, endPoint x: 55, endPoint y: 88, distance: 8.1
click at [55, 88] on div at bounding box center [239, 4] width 479 height 457
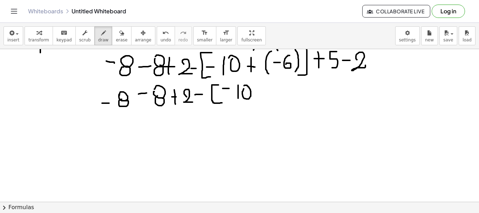
scroll to position [309, 0]
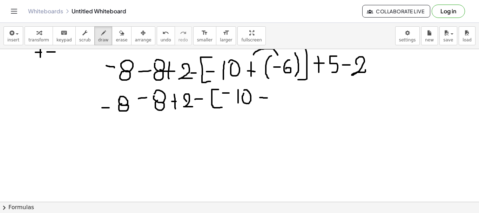
drag, startPoint x: 260, startPoint y: 97, endPoint x: 270, endPoint y: 98, distance: 10.2
click at [270, 98] on div at bounding box center [239, 45] width 479 height 610
drag, startPoint x: 282, startPoint y: 91, endPoint x: 274, endPoint y: 100, distance: 11.9
click at [274, 100] on div at bounding box center [239, 45] width 479 height 610
drag, startPoint x: 288, startPoint y: 90, endPoint x: 291, endPoint y: 106, distance: 16.7
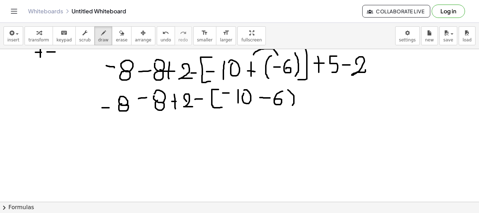
click at [291, 106] on div at bounding box center [239, 45] width 479 height 610
drag, startPoint x: 286, startPoint y: 88, endPoint x: 287, endPoint y: 107, distance: 18.2
click at [287, 107] on div at bounding box center [239, 45] width 479 height 610
drag, startPoint x: 307, startPoint y: 90, endPoint x: 307, endPoint y: 104, distance: 13.7
click at [307, 104] on div at bounding box center [239, 45] width 479 height 610
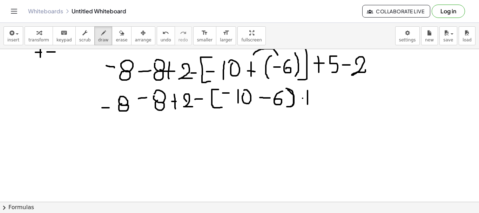
drag, startPoint x: 302, startPoint y: 98, endPoint x: 312, endPoint y: 97, distance: 9.5
click at [312, 97] on div at bounding box center [239, 45] width 479 height 610
drag, startPoint x: 329, startPoint y: 89, endPoint x: 322, endPoint y: 106, distance: 17.8
click at [322, 106] on div at bounding box center [239, 45] width 479 height 610
drag, startPoint x: 344, startPoint y: 96, endPoint x: 350, endPoint y: 96, distance: 6.3
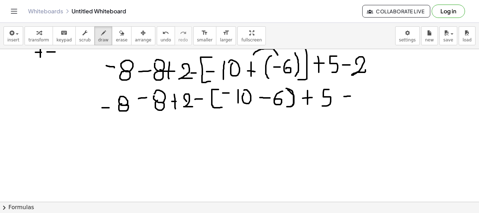
click at [350, 96] on div at bounding box center [239, 45] width 479 height 610
drag, startPoint x: 358, startPoint y: 96, endPoint x: 363, endPoint y: 107, distance: 11.8
click at [363, 107] on div at bounding box center [239, 45] width 479 height 610
drag, startPoint x: 104, startPoint y: 135, endPoint x: 113, endPoint y: 135, distance: 8.4
click at [113, 135] on div at bounding box center [239, 45] width 479 height 610
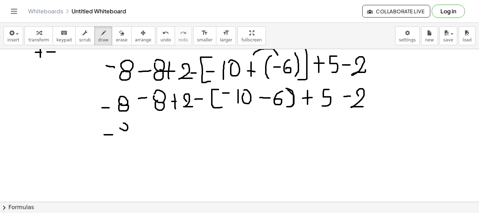
click at [121, 125] on div at bounding box center [239, 45] width 479 height 610
drag, startPoint x: 123, startPoint y: 130, endPoint x: 128, endPoint y: 130, distance: 4.9
click at [128, 130] on div at bounding box center [239, 45] width 479 height 610
click at [142, 130] on div at bounding box center [239, 45] width 479 height 610
click at [153, 123] on div at bounding box center [239, 45] width 479 height 610
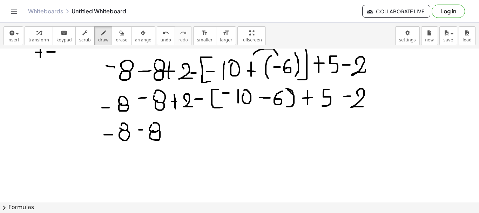
drag, startPoint x: 153, startPoint y: 130, endPoint x: 157, endPoint y: 130, distance: 4.3
click at [157, 130] on div at bounding box center [239, 45] width 479 height 610
drag, startPoint x: 175, startPoint y: 121, endPoint x: 175, endPoint y: 135, distance: 14.4
click at [175, 135] on div at bounding box center [239, 45] width 479 height 610
drag, startPoint x: 170, startPoint y: 132, endPoint x: 180, endPoint y: 132, distance: 10.5
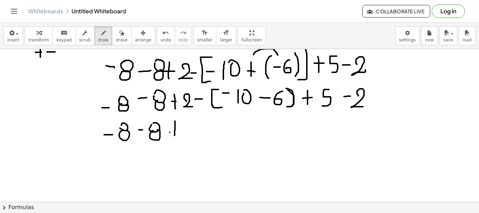
click at [180, 132] on div at bounding box center [239, 45] width 479 height 610
drag, startPoint x: 191, startPoint y: 128, endPoint x: 199, endPoint y: 136, distance: 11.9
click at [199, 136] on div at bounding box center [239, 45] width 479 height 610
drag, startPoint x: 209, startPoint y: 129, endPoint x: 218, endPoint y: 129, distance: 9.5
click at [218, 129] on div at bounding box center [239, 45] width 479 height 610
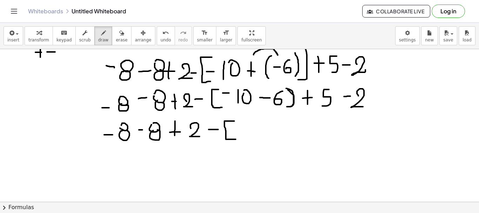
drag, startPoint x: 234, startPoint y: 121, endPoint x: 236, endPoint y: 139, distance: 18.3
click at [236, 139] on div at bounding box center [239, 45] width 479 height 610
drag, startPoint x: 234, startPoint y: 128, endPoint x: 244, endPoint y: 129, distance: 9.5
click at [244, 129] on div at bounding box center [239, 45] width 479 height 610
drag, startPoint x: 252, startPoint y: 129, endPoint x: 253, endPoint y: 139, distance: 10.6
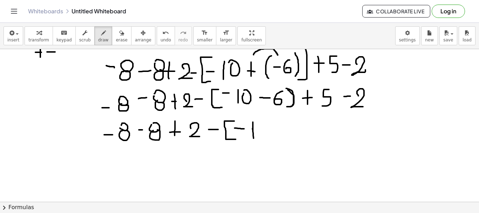
click at [253, 139] on div at bounding box center [239, 45] width 479 height 610
drag, startPoint x: 262, startPoint y: 123, endPoint x: 258, endPoint y: 132, distance: 9.6
click at [258, 132] on div at bounding box center [239, 45] width 479 height 610
drag, startPoint x: 271, startPoint y: 118, endPoint x: 273, endPoint y: 137, distance: 19.4
click at [273, 137] on div at bounding box center [239, 45] width 479 height 610
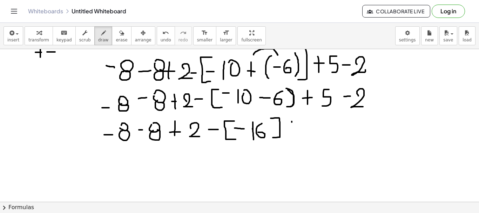
drag, startPoint x: 292, startPoint y: 121, endPoint x: 291, endPoint y: 132, distance: 10.9
click at [291, 132] on div at bounding box center [239, 45] width 479 height 610
drag, startPoint x: 288, startPoint y: 127, endPoint x: 293, endPoint y: 127, distance: 5.3
click at [293, 127] on div at bounding box center [239, 45] width 479 height 610
drag, startPoint x: 305, startPoint y: 123, endPoint x: 301, endPoint y: 133, distance: 11.2
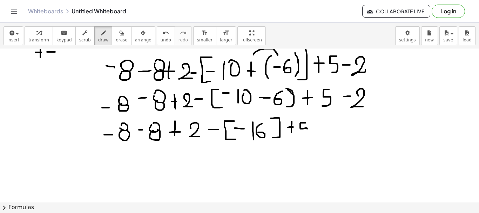
click at [301, 133] on div at bounding box center [239, 45] width 479 height 610
drag, startPoint x: 313, startPoint y: 129, endPoint x: 321, endPoint y: 129, distance: 8.4
click at [321, 129] on div at bounding box center [239, 45] width 479 height 610
drag, startPoint x: 329, startPoint y: 128, endPoint x: 346, endPoint y: 136, distance: 17.7
click at [346, 136] on div at bounding box center [239, 45] width 479 height 610
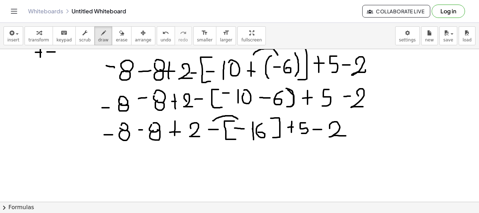
drag, startPoint x: 213, startPoint y: 121, endPoint x: 240, endPoint y: 121, distance: 27.7
click at [240, 121] on div at bounding box center [239, 45] width 479 height 610
drag, startPoint x: 117, startPoint y: 159, endPoint x: 129, endPoint y: 158, distance: 12.0
click at [129, 158] on div at bounding box center [239, 45] width 479 height 610
click at [145, 148] on div at bounding box center [239, 45] width 479 height 610
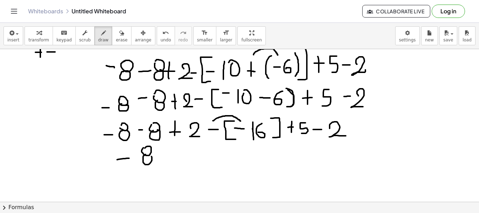
click at [144, 151] on div at bounding box center [239, 45] width 479 height 610
drag, startPoint x: 155, startPoint y: 157, endPoint x: 161, endPoint y: 157, distance: 6.0
click at [161, 157] on div at bounding box center [239, 45] width 479 height 610
click at [168, 151] on div at bounding box center [239, 45] width 479 height 610
drag, startPoint x: 170, startPoint y: 157, endPoint x: 174, endPoint y: 159, distance: 3.8
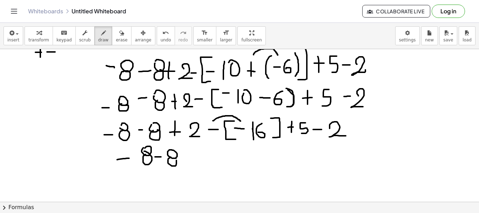
click at [174, 159] on div at bounding box center [239, 45] width 479 height 610
click at [186, 165] on div at bounding box center [239, 45] width 479 height 610
click at [188, 159] on div at bounding box center [239, 45] width 479 height 610
click at [206, 165] on div at bounding box center [239, 45] width 479 height 610
click at [213, 163] on div at bounding box center [239, 45] width 479 height 610
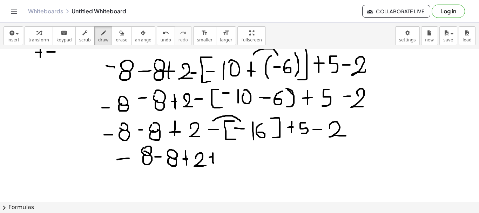
click at [218, 157] on div at bounding box center [239, 45] width 479 height 610
click at [225, 164] on div at bounding box center [239, 45] width 479 height 610
click at [230, 163] on div at bounding box center [239, 45] width 479 height 610
click at [243, 164] on div at bounding box center [239, 45] width 479 height 610
click at [254, 158] on div at bounding box center [239, 45] width 479 height 610
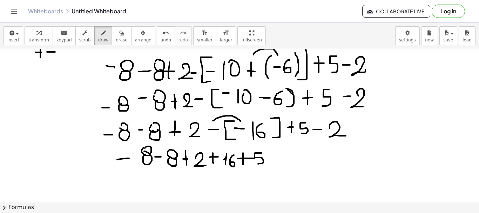
click at [256, 164] on div at bounding box center [239, 45] width 479 height 610
click at [282, 157] on div at bounding box center [239, 45] width 479 height 610
click at [299, 162] on div at bounding box center [239, 45] width 479 height 610
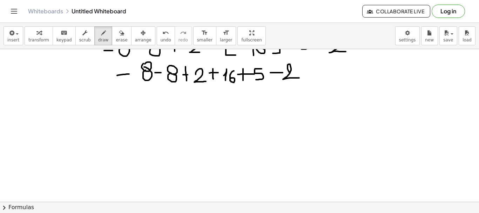
scroll to position [398, 0]
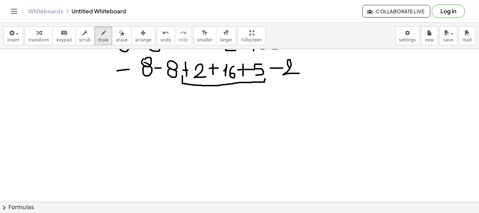
drag, startPoint x: 182, startPoint y: 76, endPoint x: 265, endPoint y: 78, distance: 82.7
drag, startPoint x: 163, startPoint y: 105, endPoint x: 172, endPoint y: 114, distance: 12.4
drag, startPoint x: 178, startPoint y: 100, endPoint x: 180, endPoint y: 112, distance: 12.4
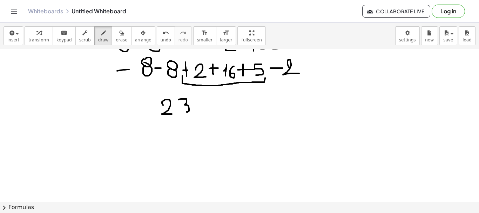
drag, startPoint x: 110, startPoint y: 73, endPoint x: 179, endPoint y: 59, distance: 70.9
drag, startPoint x: 268, startPoint y: 62, endPoint x: 302, endPoint y: 64, distance: 34.8
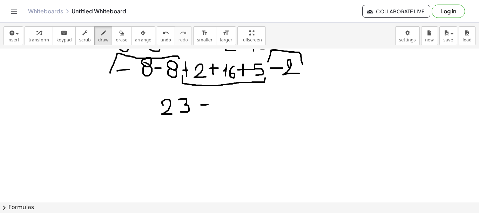
drag, startPoint x: 201, startPoint y: 105, endPoint x: 208, endPoint y: 104, distance: 7.0
drag, startPoint x: 218, startPoint y: 95, endPoint x: 215, endPoint y: 113, distance: 18.1
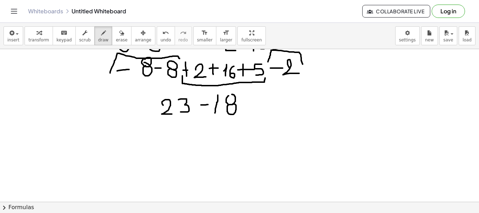
drag, startPoint x: 246, startPoint y: 103, endPoint x: 257, endPoint y: 103, distance: 11.2
drag, startPoint x: 245, startPoint y: 107, endPoint x: 255, endPoint y: 108, distance: 11.0
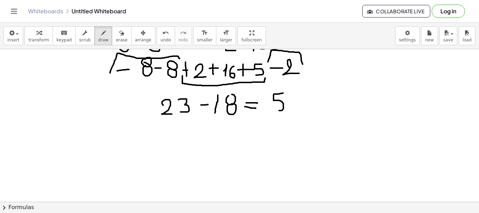
drag, startPoint x: 283, startPoint y: 93, endPoint x: 272, endPoint y: 110, distance: 20.6
drag, startPoint x: 293, startPoint y: 105, endPoint x: 310, endPoint y: 95, distance: 20.0
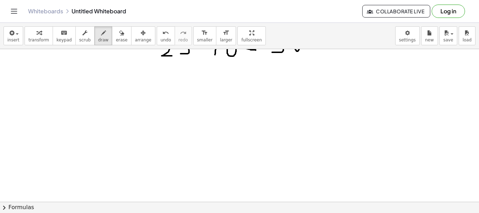
scroll to position [458, 0]
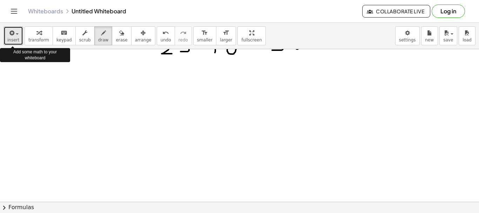
click at [11, 39] on span "insert" at bounding box center [13, 40] width 12 height 5
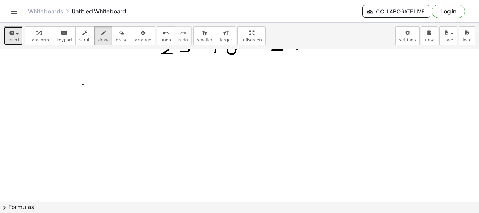
click at [13, 35] on icon "button" at bounding box center [11, 33] width 6 height 8
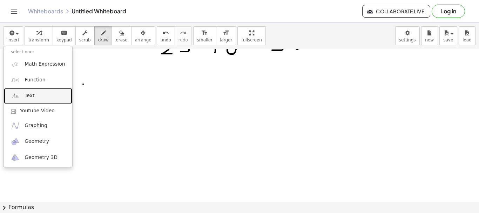
click at [29, 93] on span "Text" at bounding box center [30, 95] width 10 height 7
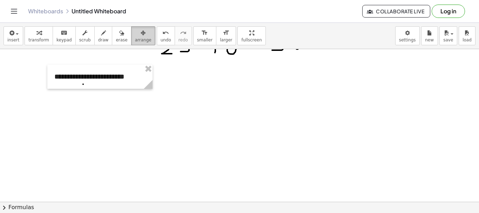
click at [141, 36] on icon "button" at bounding box center [143, 33] width 5 height 8
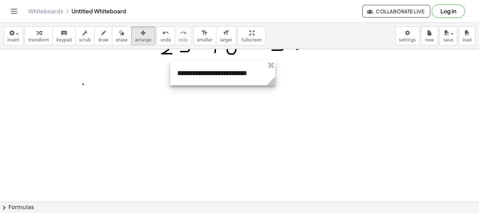
drag, startPoint x: 99, startPoint y: 79, endPoint x: 221, endPoint y: 76, distance: 122.7
click at [221, 76] on div at bounding box center [222, 73] width 105 height 24
click at [101, 36] on icon "button" at bounding box center [103, 33] width 5 height 8
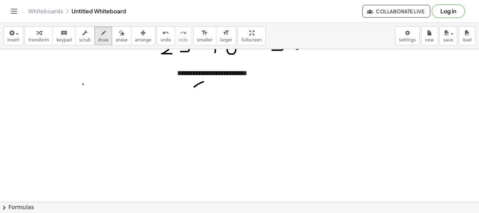
drag, startPoint x: 203, startPoint y: 82, endPoint x: 194, endPoint y: 87, distance: 10.8
drag, startPoint x: 190, startPoint y: 84, endPoint x: 193, endPoint y: 92, distance: 8.6
drag, startPoint x: 163, startPoint y: 96, endPoint x: 171, endPoint y: 101, distance: 9.7
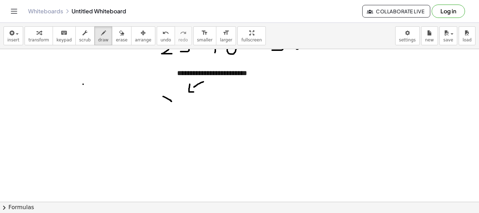
drag, startPoint x: 171, startPoint y: 95, endPoint x: 164, endPoint y: 103, distance: 10.7
drag, startPoint x: 163, startPoint y: 119, endPoint x: 164, endPoint y: 131, distance: 11.6
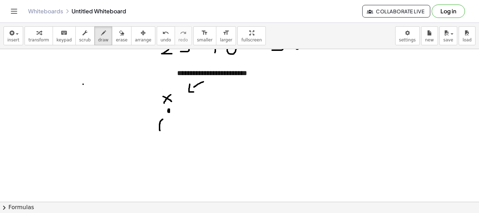
drag, startPoint x: 170, startPoint y: 118, endPoint x: 170, endPoint y: 131, distance: 12.3
drag, startPoint x: 180, startPoint y: 118, endPoint x: 177, endPoint y: 131, distance: 14.0
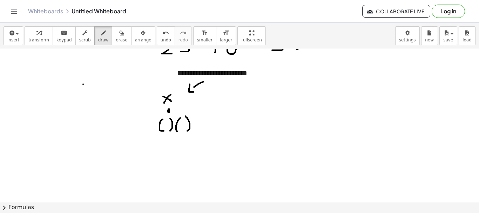
drag, startPoint x: 185, startPoint y: 116, endPoint x: 185, endPoint y: 132, distance: 15.8
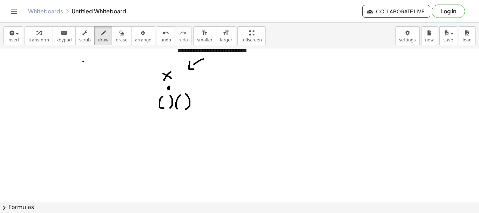
scroll to position [473, 0]
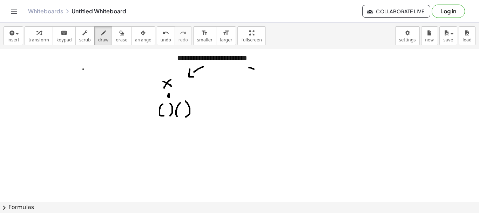
drag, startPoint x: 249, startPoint y: 68, endPoint x: 255, endPoint y: 70, distance: 6.9
drag, startPoint x: 257, startPoint y: 69, endPoint x: 251, endPoint y: 73, distance: 6.8
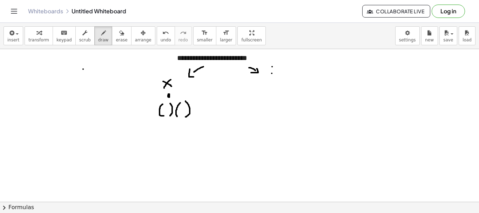
drag, startPoint x: 265, startPoint y: 84, endPoint x: 277, endPoint y: 84, distance: 12.3
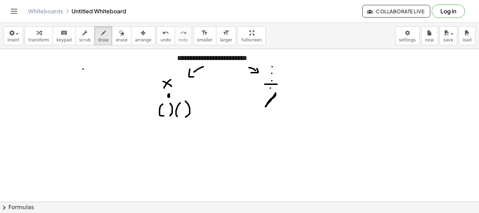
drag, startPoint x: 275, startPoint y: 95, endPoint x: 266, endPoint y: 106, distance: 14.4
drag, startPoint x: 268, startPoint y: 113, endPoint x: 289, endPoint y: 124, distance: 24.1
drag, startPoint x: 268, startPoint y: 113, endPoint x: 267, endPoint y: 122, distance: 9.8
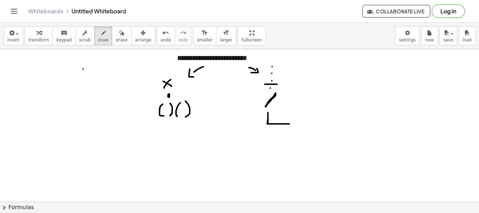
drag, startPoint x: 275, startPoint y: 131, endPoint x: 279, endPoint y: 139, distance: 9.1
drag, startPoint x: 264, startPoint y: 144, endPoint x: 288, endPoint y: 141, distance: 24.0
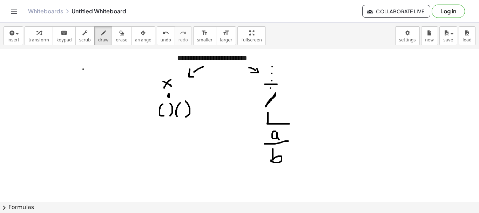
drag, startPoint x: 273, startPoint y: 149, endPoint x: 271, endPoint y: 159, distance: 11.0
drag, startPoint x: 57, startPoint y: 63, endPoint x: 57, endPoint y: 76, distance: 13.0
drag, startPoint x: 52, startPoint y: 71, endPoint x: 63, endPoint y: 70, distance: 11.2
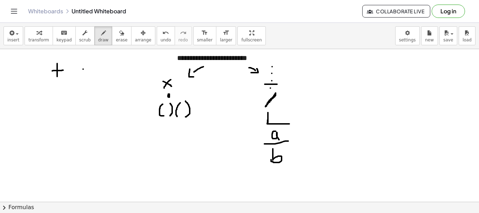
drag, startPoint x: 74, startPoint y: 61, endPoint x: 74, endPoint y: 76, distance: 14.7
drag, startPoint x: 69, startPoint y: 67, endPoint x: 77, endPoint y: 67, distance: 8.1
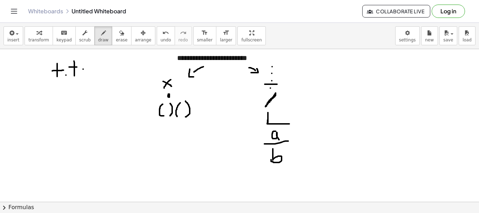
drag, startPoint x: 86, startPoint y: 67, endPoint x: 95, endPoint y: 67, distance: 9.1
drag, startPoint x: 87, startPoint y: 70, endPoint x: 95, endPoint y: 70, distance: 8.8
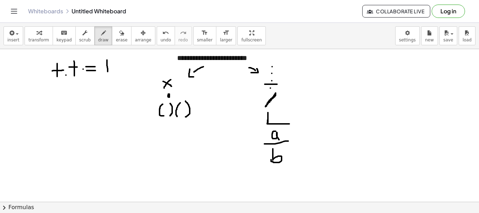
drag, startPoint x: 107, startPoint y: 60, endPoint x: 108, endPoint y: 73, distance: 13.3
drag, startPoint x: 104, startPoint y: 66, endPoint x: 111, endPoint y: 66, distance: 7.4
drag, startPoint x: 49, startPoint y: 90, endPoint x: 56, endPoint y: 89, distance: 7.4
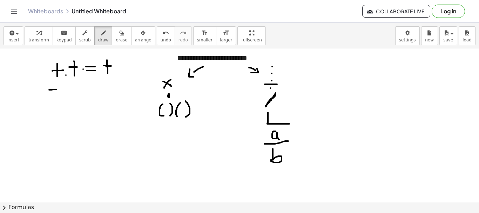
drag, startPoint x: 69, startPoint y: 88, endPoint x: 78, endPoint y: 87, distance: 8.8
drag, startPoint x: 89, startPoint y: 86, endPoint x: 97, endPoint y: 86, distance: 7.7
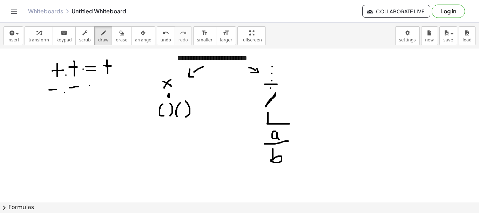
drag, startPoint x: 88, startPoint y: 90, endPoint x: 97, endPoint y: 90, distance: 9.1
drag, startPoint x: 105, startPoint y: 81, endPoint x: 105, endPoint y: 90, distance: 9.5
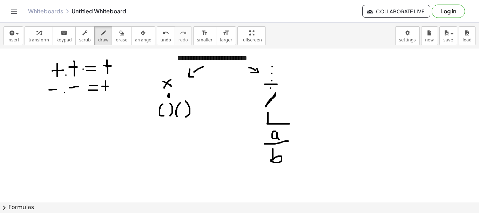
drag, startPoint x: 102, startPoint y: 86, endPoint x: 110, endPoint y: 86, distance: 7.7
drag, startPoint x: 54, startPoint y: 102, endPoint x: 54, endPoint y: 110, distance: 8.1
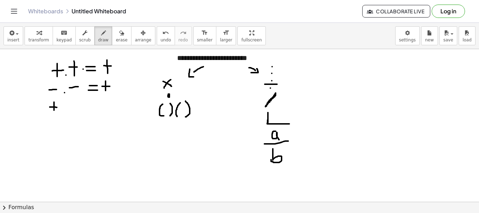
drag, startPoint x: 50, startPoint y: 107, endPoint x: 57, endPoint y: 107, distance: 7.7
drag, startPoint x: 62, startPoint y: 110, endPoint x: 70, endPoint y: 106, distance: 8.5
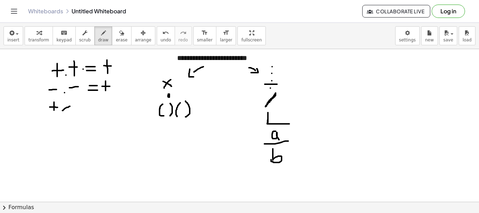
drag, startPoint x: 90, startPoint y: 103, endPoint x: 99, endPoint y: 104, distance: 9.1
drag, startPoint x: 90, startPoint y: 108, endPoint x: 97, endPoint y: 108, distance: 6.3
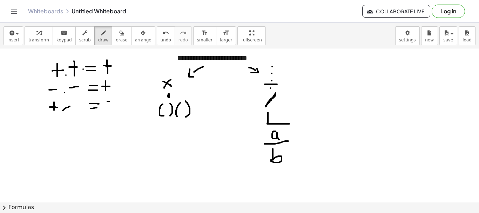
drag, startPoint x: 107, startPoint y: 101, endPoint x: 113, endPoint y: 102, distance: 5.3
drag, startPoint x: 75, startPoint y: 106, endPoint x: 83, endPoint y: 106, distance: 7.4
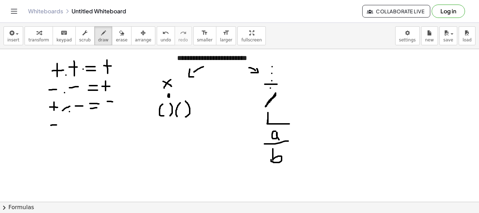
drag, startPoint x: 51, startPoint y: 125, endPoint x: 57, endPoint y: 125, distance: 6.7
drag, startPoint x: 66, startPoint y: 125, endPoint x: 79, endPoint y: 116, distance: 15.4
